Goal: Navigation & Orientation: Find specific page/section

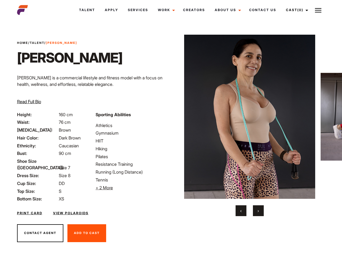
click at [295, 10] on link "Cast (0)" at bounding box center [296, 10] width 30 height 15
click at [318, 10] on img at bounding box center [318, 10] width 6 height 6
click at [132, 188] on li "+ 2 More Hide More" at bounding box center [132, 187] width 72 height 6
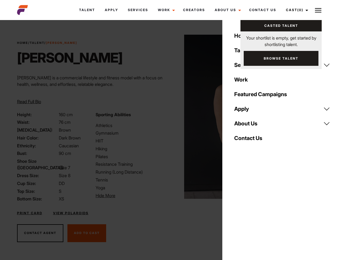
click at [249, 125] on img at bounding box center [249, 117] width 131 height 164
click at [171, 117] on div "Sporting Abilities Athletics Gymnasium HIIT Hiking Pilates Resistance Training …" at bounding box center [131, 156] width 79 height 91
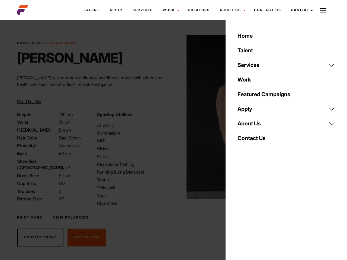
click at [241, 211] on div "Home Talent Services Talent Casting Photography Videography Creative Hair and M…" at bounding box center [285, 130] width 121 height 260
click at [258, 211] on div "Home Talent Services Talent Casting Photography Videography Creative Hair and M…" at bounding box center [285, 130] width 121 height 260
